Goal: Transaction & Acquisition: Purchase product/service

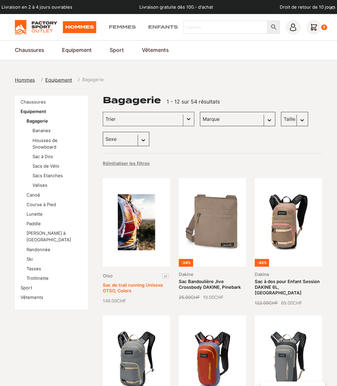
click at [145, 283] on link "Sac de trail running Unisexe OTSO, Colors" at bounding box center [133, 288] width 60 height 11
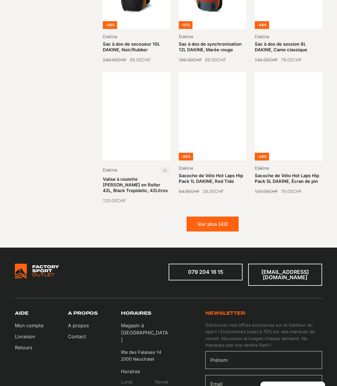
scroll to position [701, 0]
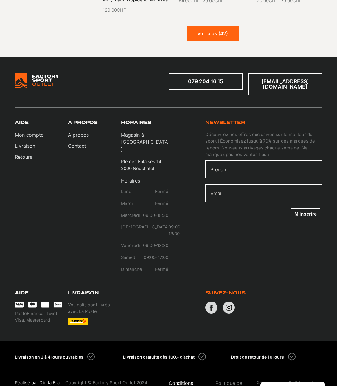
click at [189, 296] on link "Conditions générales de ventes" at bounding box center [189, 390] width 41 height 21
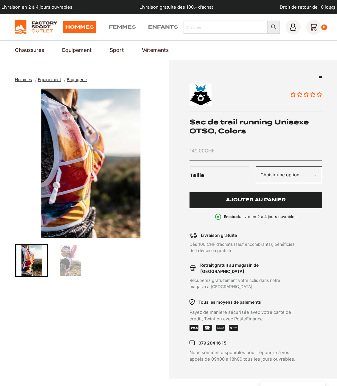
click at [247, 206] on button "Ajouter au panier" at bounding box center [256, 200] width 133 height 16
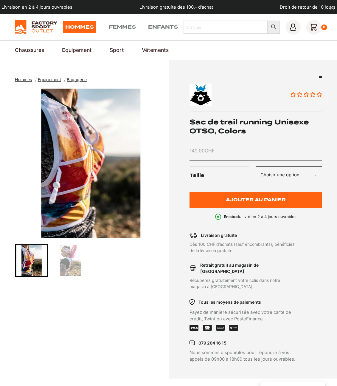
click at [223, 158] on div "Aucun avis Sac de trail running Unisexe OTSO, Colors 149.00 CHF Taille Choisir …" at bounding box center [256, 148] width 133 height 144
click at [206, 146] on div "Aucun avis Sac de trail running Unisexe OTSO, Colors 149.00 CHF Taille Choisir …" at bounding box center [256, 148] width 133 height 144
click at [292, 166] on div "Aucun avis Sac de trail running Unisexe OTSO, Colors 149.00 CHF Taille Choisir …" at bounding box center [256, 148] width 133 height 144
click at [293, 172] on select "Choisir une option M" at bounding box center [289, 174] width 67 height 17
select select "M"
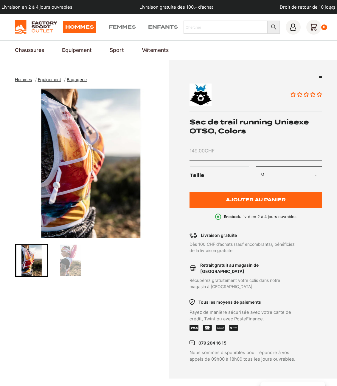
click at [256, 166] on select "Choisir une option M" at bounding box center [289, 174] width 67 height 17
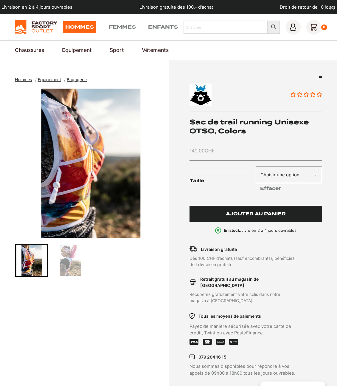
click at [277, 219] on button "Ajouter au panier" at bounding box center [256, 214] width 133 height 16
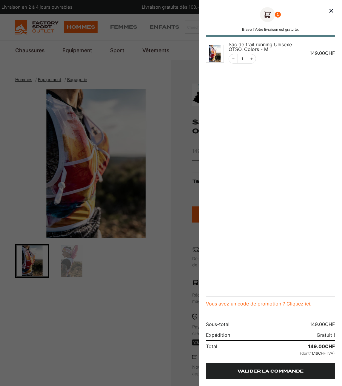
click at [288, 373] on link "Valider la commande" at bounding box center [270, 371] width 129 height 16
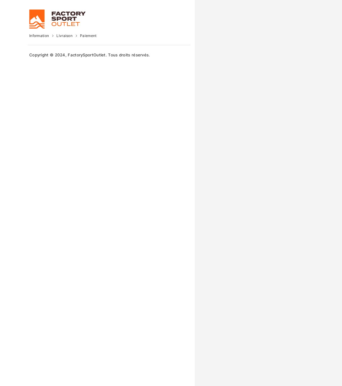
select select "NE"
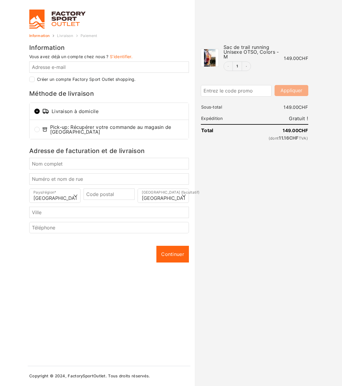
click at [76, 79] on label "Créer un compte Factory Sport Outlet shopping." at bounding box center [86, 79] width 99 height 4
click at [35, 79] on input "Créer un compte Factory Sport Outlet shopping." at bounding box center [31, 79] width 5 height 5
click at [76, 79] on label "Créer un compte Factory Sport Outlet shopping." at bounding box center [86, 79] width 99 height 4
click at [35, 79] on input "Créer un compte Factory Sport Outlet shopping." at bounding box center [31, 79] width 5 height 5
checkbox input "false"
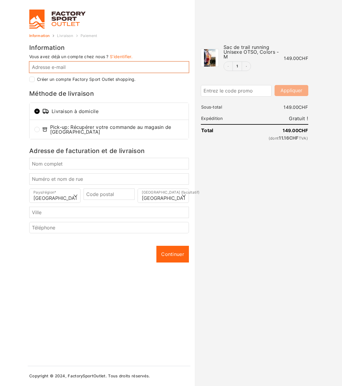
click at [70, 71] on input "Adresse e-mail *" at bounding box center [109, 66] width 160 height 11
type input "a"
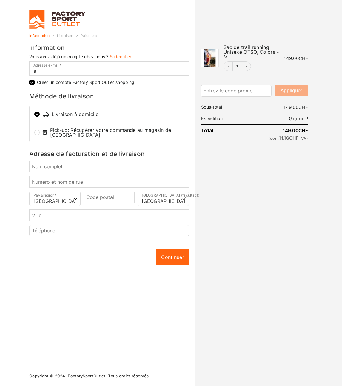
checkbox input "true"
type input "a"
click at [224, 67] on div "1" at bounding box center [250, 66] width 55 height 10
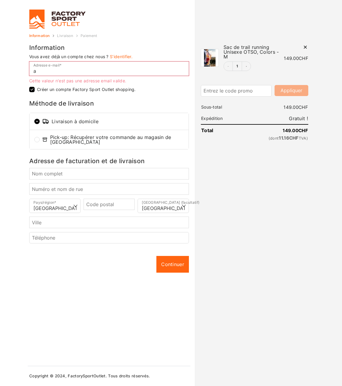
click at [304, 47] on icon "Remove this item" at bounding box center [305, 47] width 6 height 6
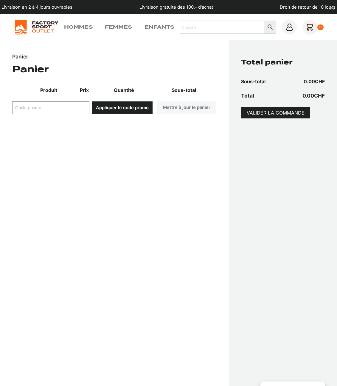
click at [47, 27] on img at bounding box center [37, 27] width 44 height 15
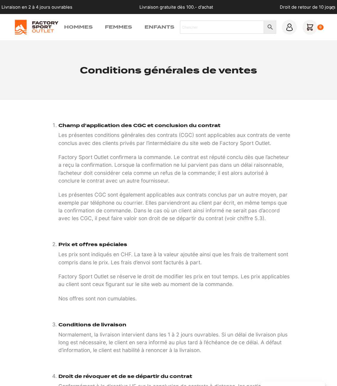
click at [66, 158] on p "Factory Sport Outlet confirmera la commande. Le contrat est réputé conclu dès q…" at bounding box center [174, 168] width 233 height 31
drag, startPoint x: 66, startPoint y: 158, endPoint x: 95, endPoint y: 157, distance: 28.4
click at [95, 157] on p "Factory Sport Outlet confirmera la commande. Le contrat est réputé conclu dès q…" at bounding box center [174, 168] width 233 height 31
copy p "Factory Sport Outlet"
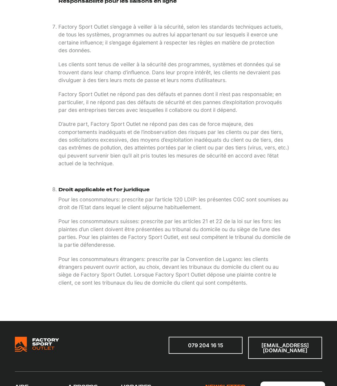
scroll to position [1048, 0]
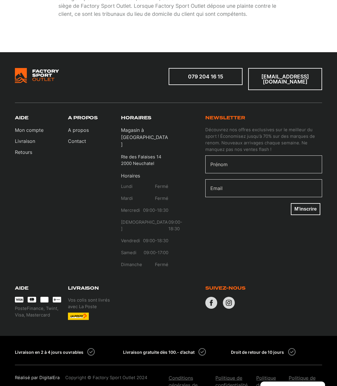
click at [127, 154] on p "Rte des Falaises 14 2000 Neuchatel" at bounding box center [141, 160] width 40 height 13
drag, startPoint x: 130, startPoint y: 141, endPoint x: 153, endPoint y: 142, distance: 23.0
click at [153, 154] on p "Rte des Falaises 14 2000 Neuchatel" at bounding box center [141, 160] width 40 height 13
click at [123, 154] on p "Rte des Falaises 14 2000 Neuchatel" at bounding box center [141, 160] width 40 height 13
drag, startPoint x: 137, startPoint y: 143, endPoint x: 147, endPoint y: 147, distance: 10.9
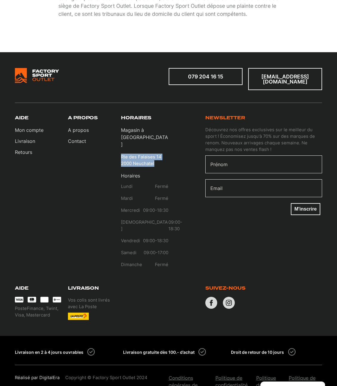
click at [147, 154] on p "Rte des Falaises 14 2000 Neuchatel" at bounding box center [141, 160] width 40 height 13
copy p "Rte des Falaises 14 2000 Neuchatel"
